Goal: Task Accomplishment & Management: Manage account settings

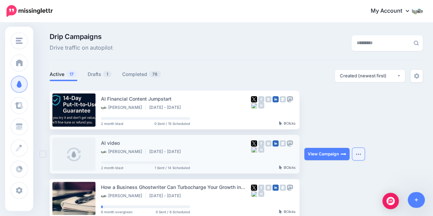
click at [356, 154] on img "button" at bounding box center [358, 154] width 5 height 2
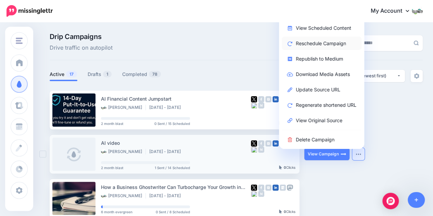
click at [310, 44] on link "Reschedule Campaign" at bounding box center [322, 43] width 80 height 13
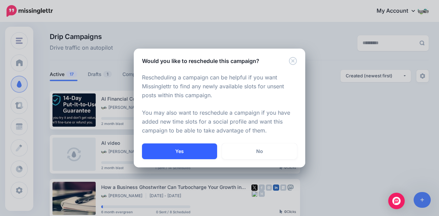
click at [178, 152] on button "Yes" at bounding box center [179, 152] width 75 height 16
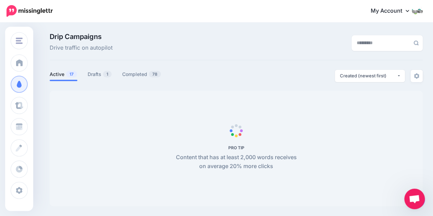
scroll to position [93, 0]
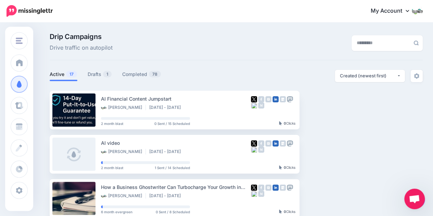
scroll to position [93, 0]
click at [93, 73] on link "Drafts 1" at bounding box center [100, 74] width 24 height 8
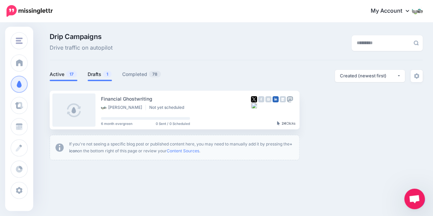
click at [54, 74] on link "Active 17" at bounding box center [64, 74] width 28 height 8
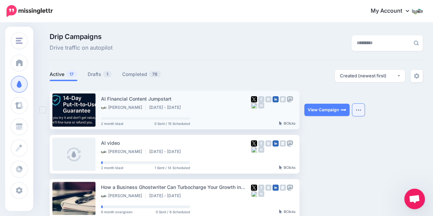
click at [356, 110] on img "button" at bounding box center [358, 110] width 5 height 2
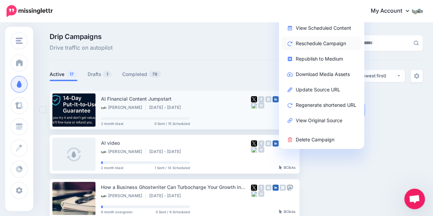
click at [339, 41] on link "Reschedule Campaign" at bounding box center [322, 43] width 80 height 13
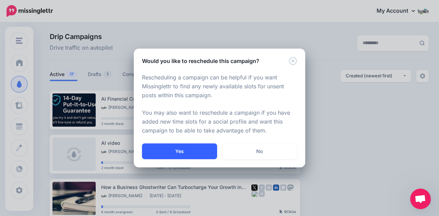
click at [171, 151] on button "Yes" at bounding box center [179, 152] width 75 height 16
